Goal: Task Accomplishment & Management: Use online tool/utility

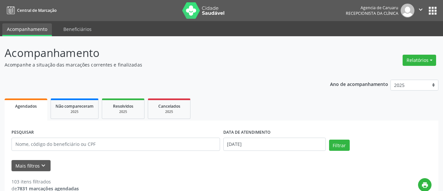
click at [424, 59] on button "Relatórios" at bounding box center [420, 60] width 34 height 11
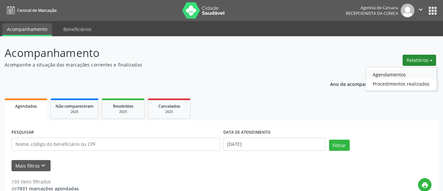
click at [392, 74] on link "Agendamentos" at bounding box center [401, 74] width 71 height 9
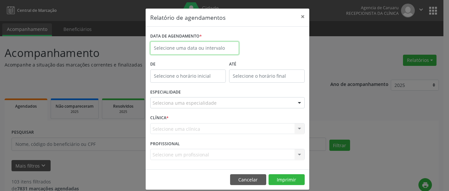
click at [192, 50] on input "text" at bounding box center [194, 47] width 89 height 13
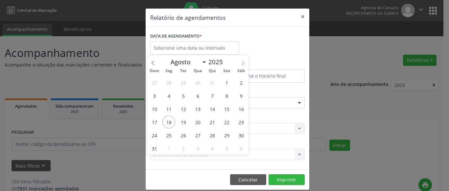
click at [247, 61] on span at bounding box center [242, 60] width 11 height 11
select select "8"
click at [171, 83] on span "1" at bounding box center [168, 82] width 13 height 13
type input "[DATE]"
click at [171, 83] on span "1" at bounding box center [168, 82] width 13 height 13
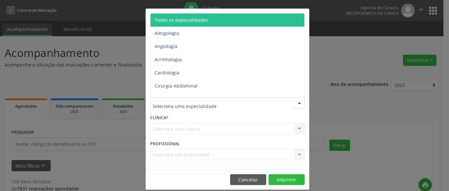
click at [192, 15] on span "Todas as especialidades" at bounding box center [228, 19] width 155 height 13
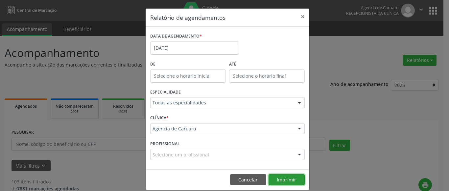
click at [288, 178] on button "Imprimir" at bounding box center [287, 179] width 36 height 11
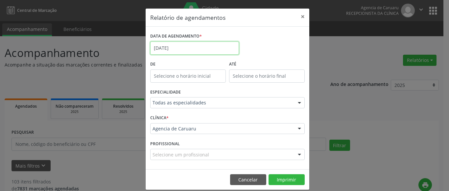
click at [181, 45] on input "[DATE]" at bounding box center [194, 47] width 89 height 13
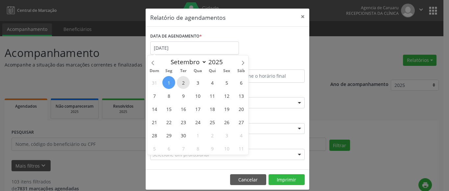
click at [180, 82] on span "2" at bounding box center [183, 82] width 13 height 13
type input "[DATE]"
click at [180, 82] on span "2" at bounding box center [183, 82] width 13 height 13
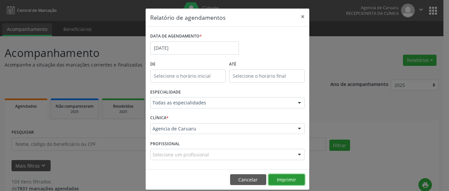
click at [300, 180] on button "Imprimir" at bounding box center [287, 179] width 36 height 11
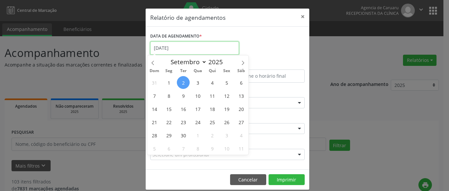
click at [164, 49] on input "[DATE]" at bounding box center [194, 47] width 89 height 13
click at [170, 97] on span "8" at bounding box center [168, 95] width 13 height 13
type input "[DATE]"
click at [170, 97] on span "8" at bounding box center [168, 95] width 13 height 13
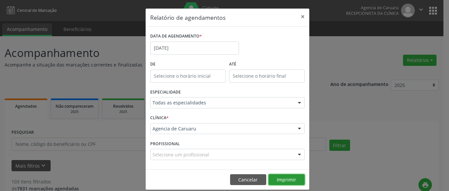
click at [288, 177] on button "Imprimir" at bounding box center [287, 179] width 36 height 11
click at [299, 16] on button "×" at bounding box center [302, 17] width 13 height 16
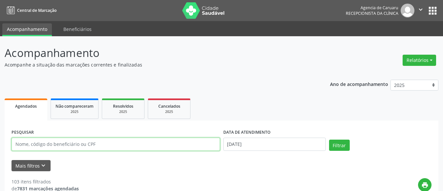
click at [57, 145] on input "text" at bounding box center [116, 143] width 209 height 13
paste input "[PERSON_NAME]"
type input "[PERSON_NAME]"
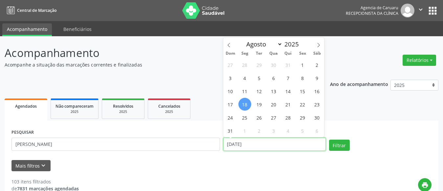
click at [247, 143] on input "[DATE]" at bounding box center [275, 143] width 103 height 13
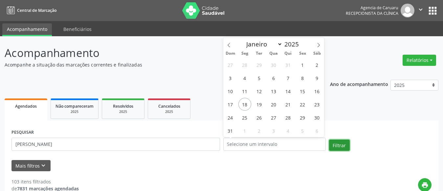
click at [341, 140] on button "Filtrar" at bounding box center [339, 144] width 21 height 11
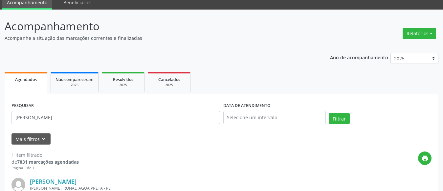
scroll to position [112, 0]
